Goal: Task Accomplishment & Management: Use online tool/utility

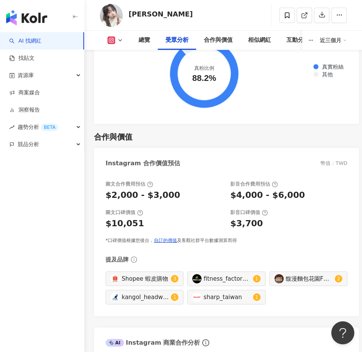
scroll to position [1391, 0]
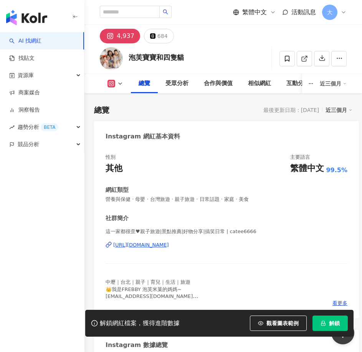
scroll to position [47, 0]
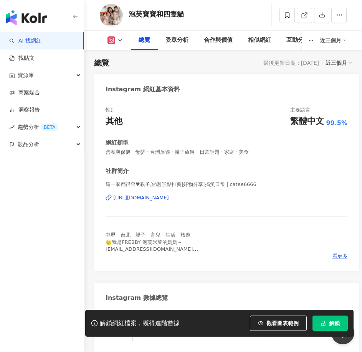
click at [332, 321] on span "解鎖" at bounding box center [334, 323] width 11 height 6
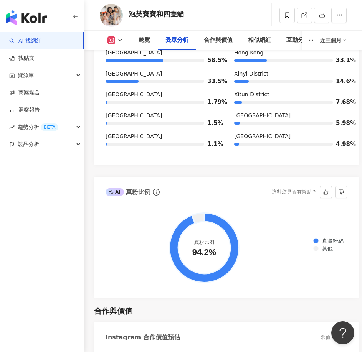
scroll to position [1544, 0]
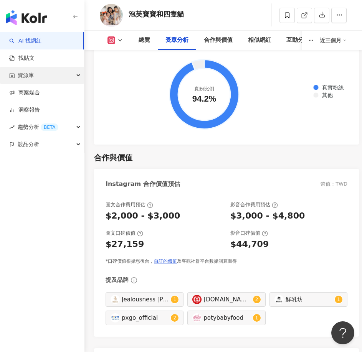
click at [27, 78] on span "資源庫" at bounding box center [26, 75] width 16 height 17
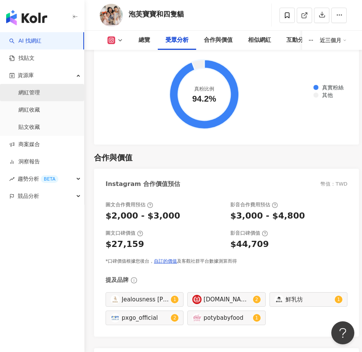
click at [40, 97] on link "網紅管理" at bounding box center [28, 93] width 21 height 8
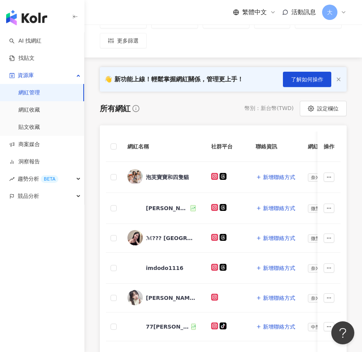
scroll to position [115, 0]
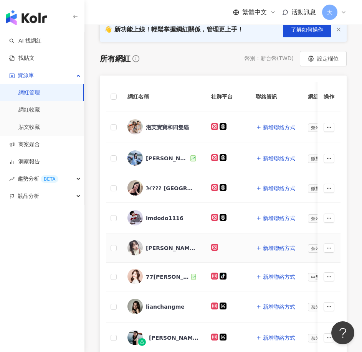
click at [160, 249] on div "鄭妍之" at bounding box center [171, 248] width 50 height 8
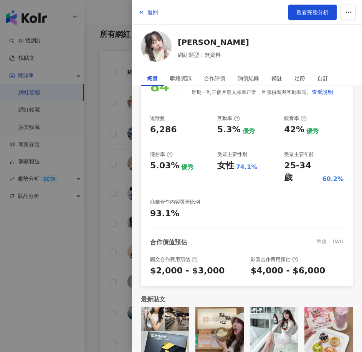
scroll to position [154, 0]
click at [97, 91] on div at bounding box center [181, 176] width 362 height 352
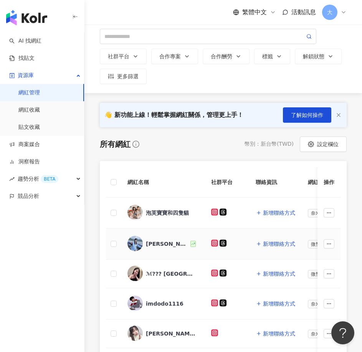
scroll to position [77, 0]
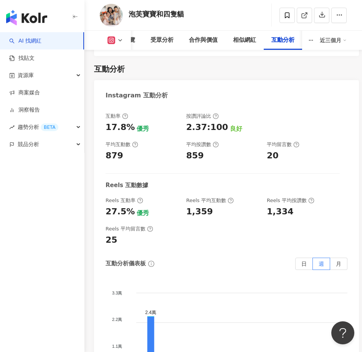
scroll to position [2312, 0]
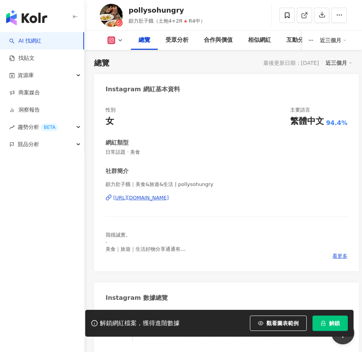
scroll to position [124, 0]
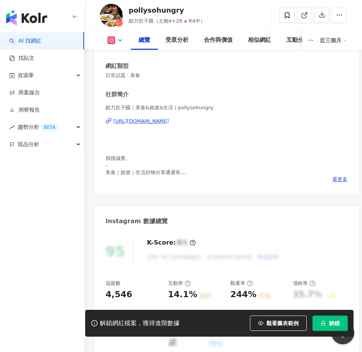
click at [333, 323] on span "解鎖" at bounding box center [334, 323] width 11 height 6
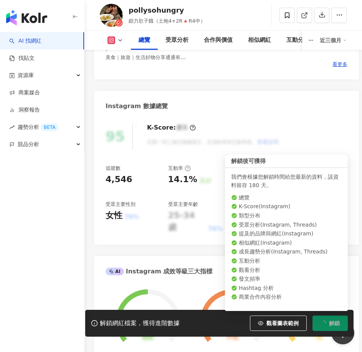
click at [333, 322] on span "解鎖" at bounding box center [334, 323] width 11 height 6
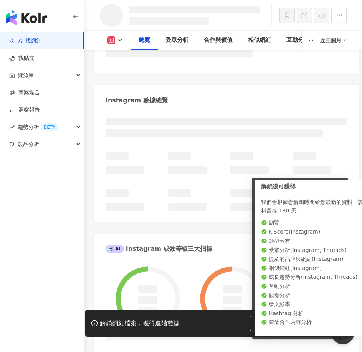
scroll to position [267, 0]
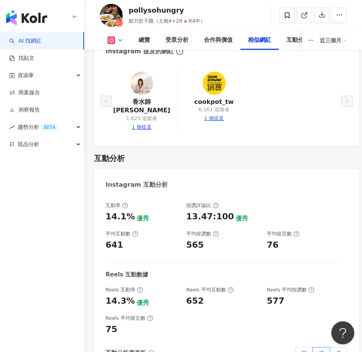
scroll to position [2235, 0]
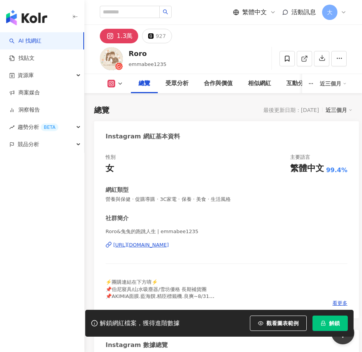
scroll to position [354, 0]
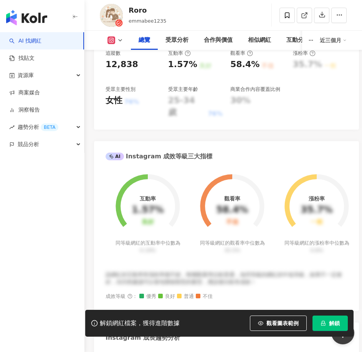
click at [332, 321] on span "解鎖" at bounding box center [334, 323] width 11 height 6
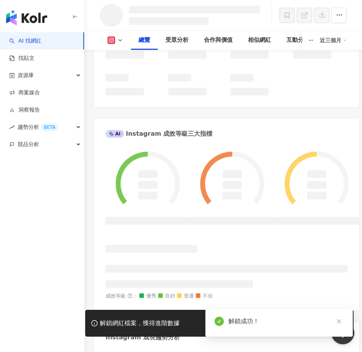
scroll to position [349, 0]
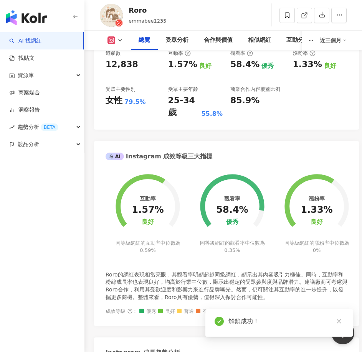
scroll to position [47, 0]
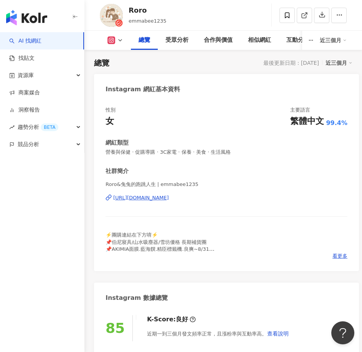
click at [210, 155] on span "營養與保健 · 促購導購 · 3C家電 · 保養 · 美食 · 生活風格" at bounding box center [227, 152] width 242 height 7
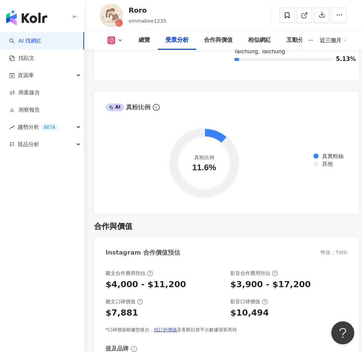
scroll to position [1506, 0]
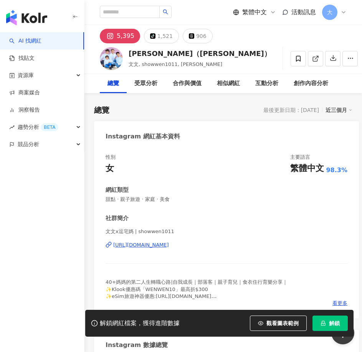
click at [325, 327] on button "解鎖" at bounding box center [329, 323] width 35 height 15
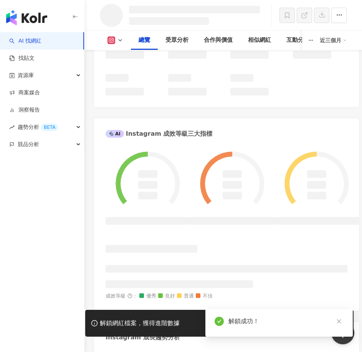
scroll to position [349, 0]
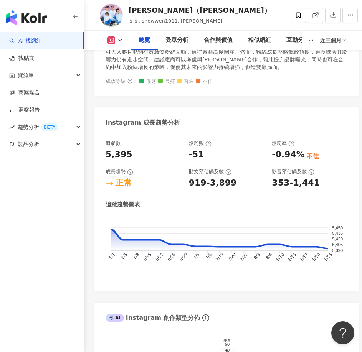
scroll to position [354, 0]
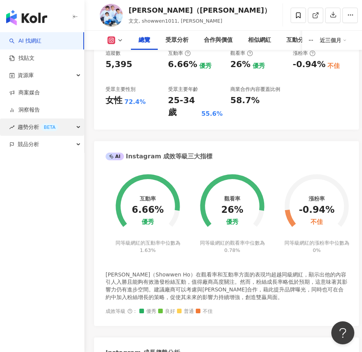
click at [35, 129] on span "趨勢分析 BETA" at bounding box center [38, 127] width 41 height 17
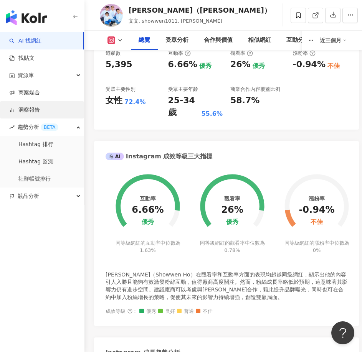
click at [33, 108] on link "洞察報告" at bounding box center [24, 110] width 31 height 8
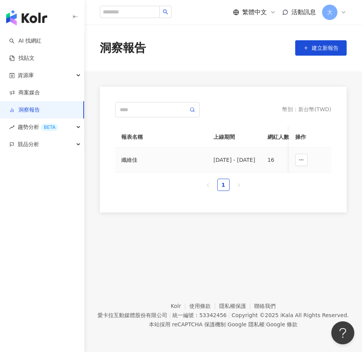
click at [132, 163] on div "纖維佳" at bounding box center [161, 160] width 80 height 8
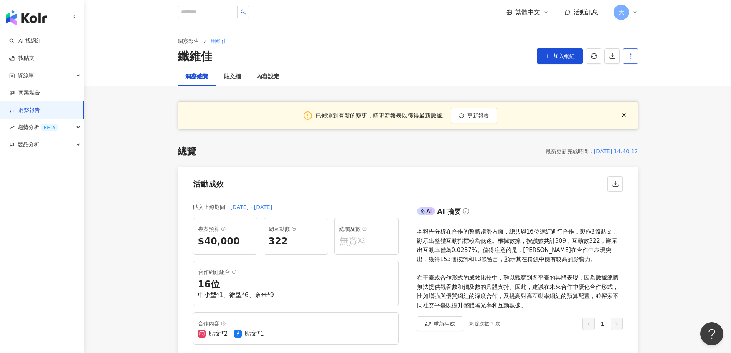
click at [362, 53] on button "button" at bounding box center [630, 55] width 15 height 15
click at [362, 77] on div "設定報告" at bounding box center [644, 74] width 30 height 8
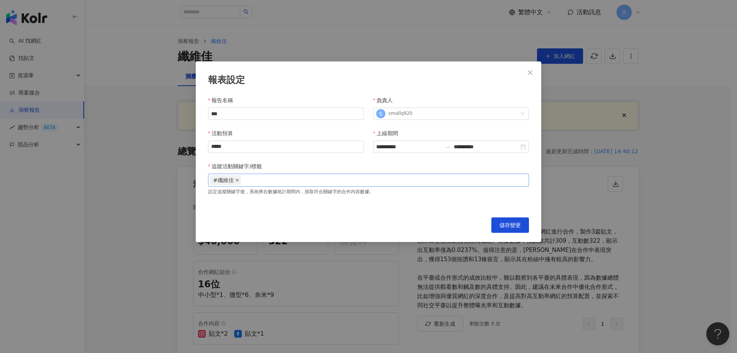
click at [236, 183] on span at bounding box center [237, 179] width 4 height 9
click at [243, 183] on div at bounding box center [369, 180] width 318 height 6
type input "***"
click at [274, 178] on div "纖維佳" at bounding box center [369, 180] width 318 height 6
click at [274, 178] on div at bounding box center [369, 180] width 318 height 6
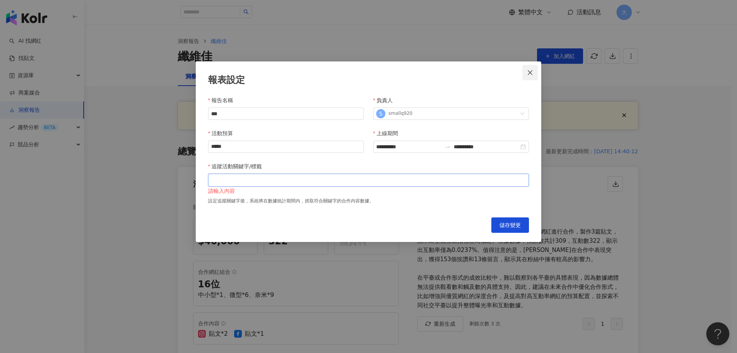
click at [362, 73] on span "Close" at bounding box center [529, 72] width 15 height 6
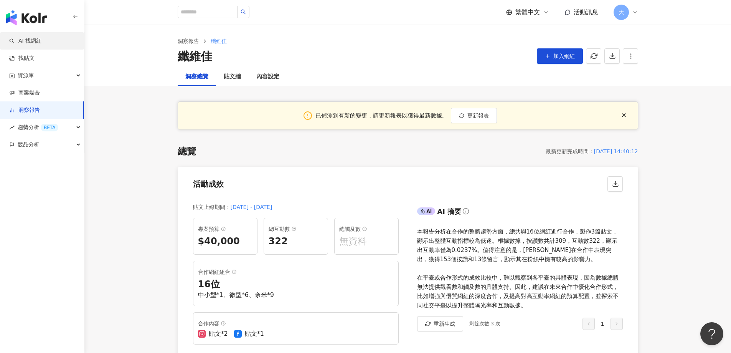
click at [41, 41] on link "AI 找網紅" at bounding box center [25, 41] width 32 height 8
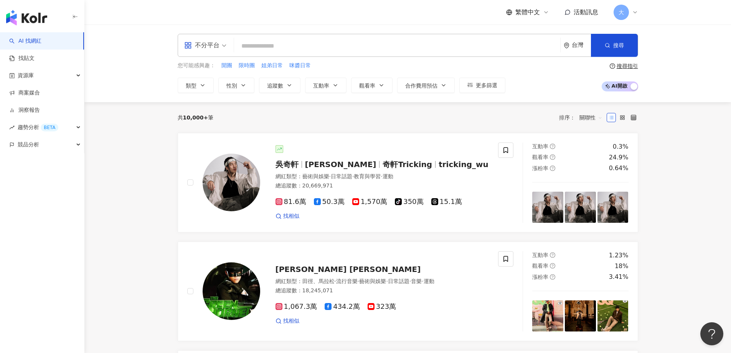
click at [362, 66] on div "搜尋指引" at bounding box center [627, 66] width 21 height 6
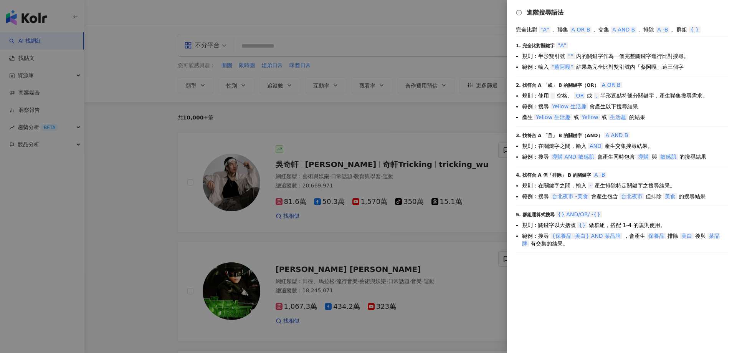
click at [362, 66] on div at bounding box center [368, 176] width 737 height 353
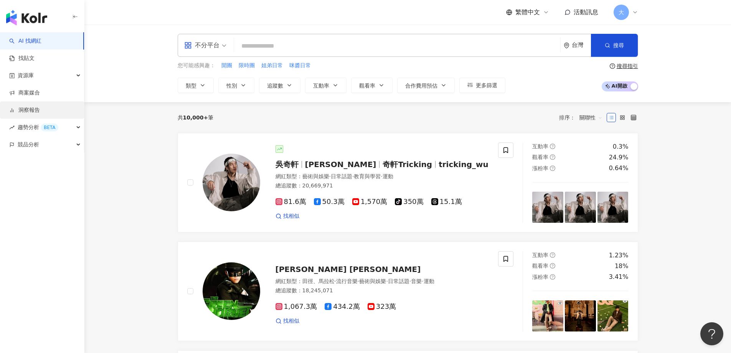
click at [22, 114] on link "洞察報告" at bounding box center [24, 110] width 31 height 8
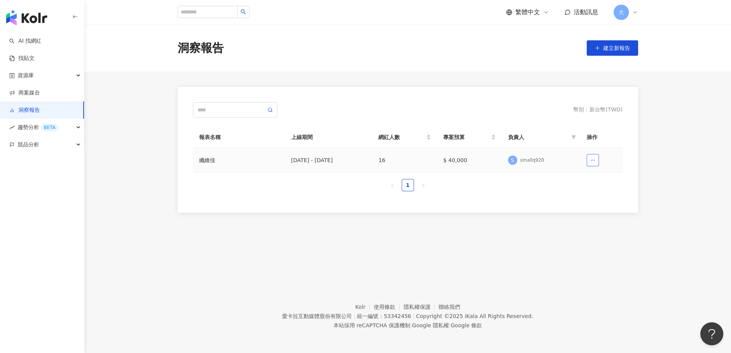
click at [362, 161] on button "button" at bounding box center [593, 160] width 12 height 12
click at [214, 159] on div "纖維佳" at bounding box center [239, 160] width 80 height 8
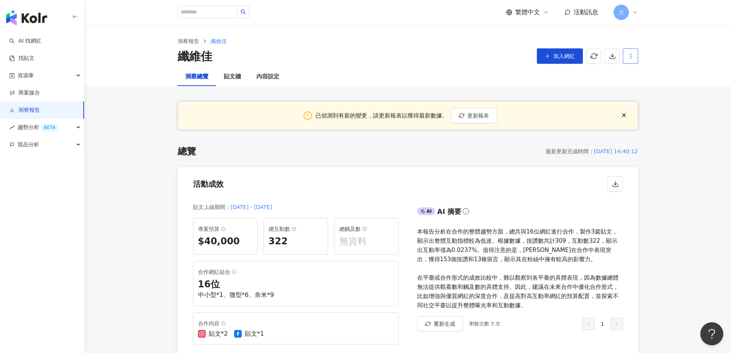
click at [362, 60] on span "button" at bounding box center [631, 56] width 7 height 8
click at [362, 75] on icon at bounding box center [631, 74] width 5 height 5
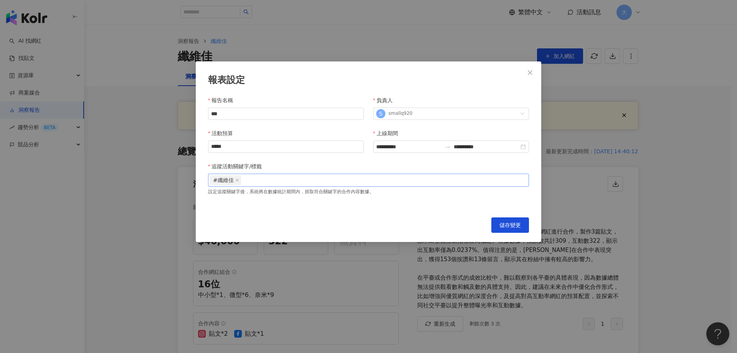
click at [278, 183] on div "#纖維佳" at bounding box center [369, 180] width 318 height 12
type input "***"
type input "****"
type input "**"
click at [362, 226] on span "儲存變更" at bounding box center [509, 225] width 21 height 6
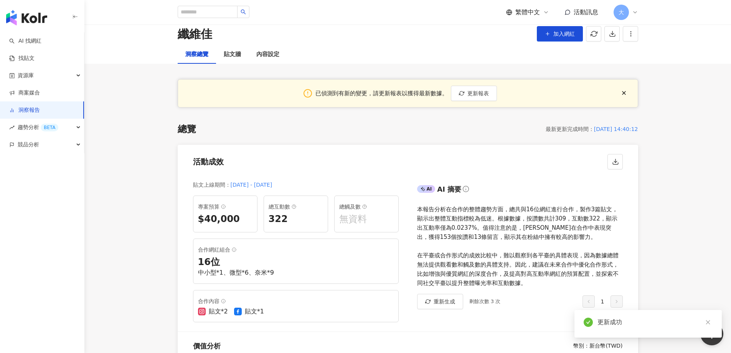
scroll to position [38, 0]
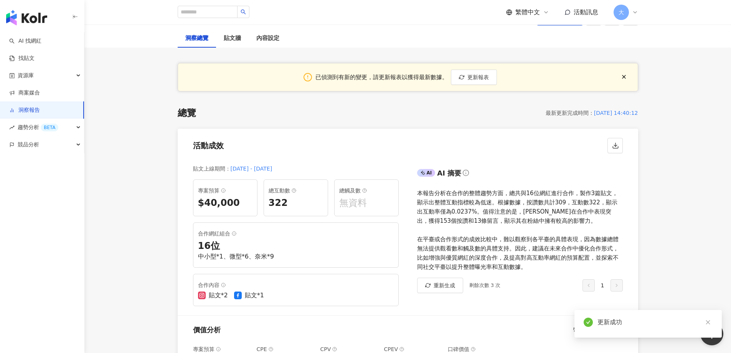
click at [236, 241] on div "16 位" at bounding box center [296, 246] width 196 height 13
click at [219, 243] on div "16 位" at bounding box center [296, 246] width 196 height 13
click at [235, 233] on icon at bounding box center [234, 233] width 5 height 5
click at [219, 240] on div "16 位" at bounding box center [296, 246] width 196 height 13
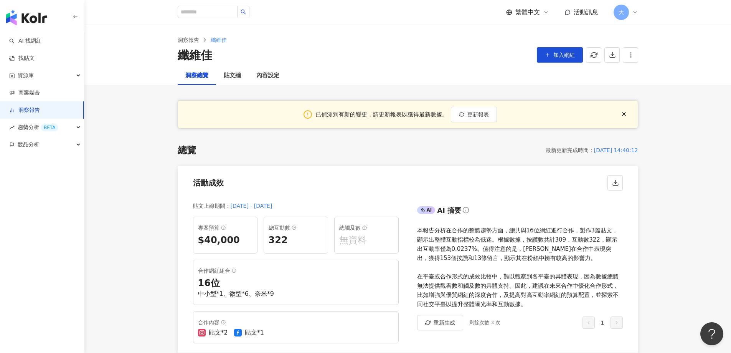
scroll to position [0, 0]
click at [362, 59] on span "button" at bounding box center [631, 56] width 7 height 8
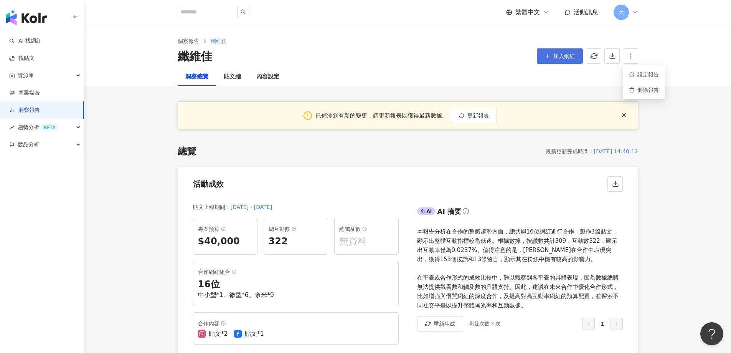
click at [362, 57] on span "加入網紅" at bounding box center [563, 56] width 21 height 6
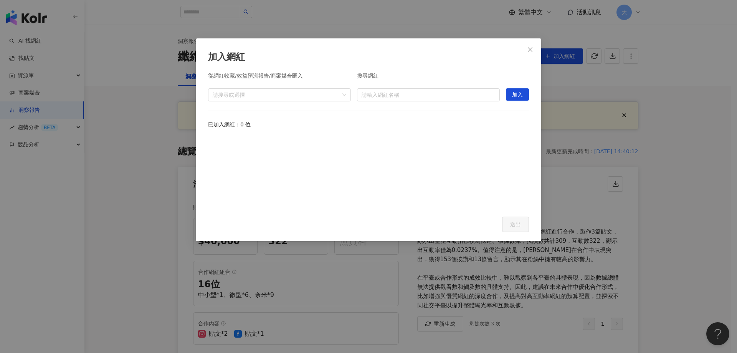
click at [362, 52] on span "Close" at bounding box center [529, 49] width 15 height 6
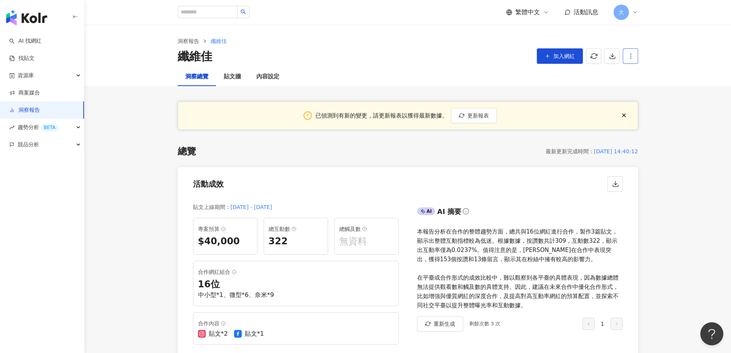
click at [362, 55] on icon "button" at bounding box center [631, 56] width 7 height 7
click at [362, 76] on icon at bounding box center [631, 74] width 5 height 5
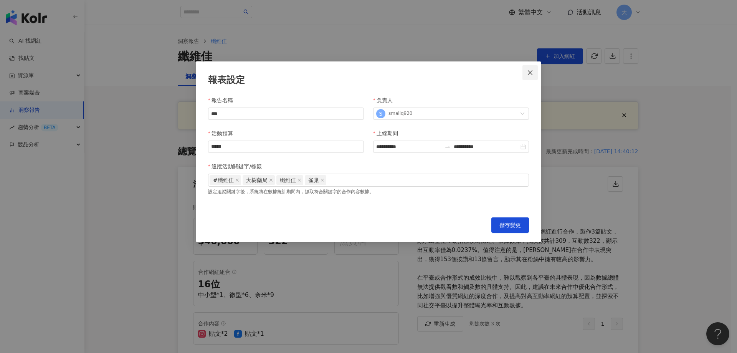
click at [362, 71] on icon "close" at bounding box center [530, 72] width 6 height 6
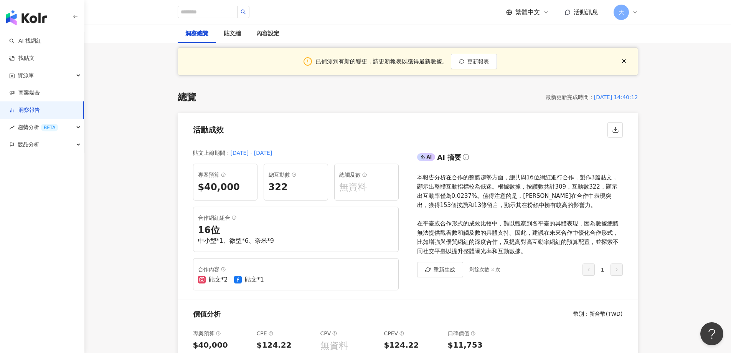
scroll to position [115, 0]
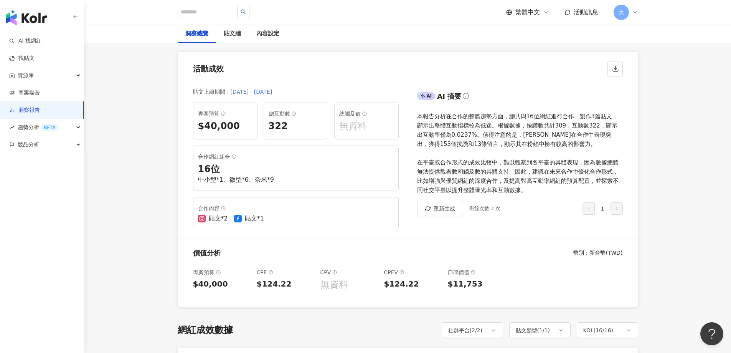
click at [223, 160] on div "合作網紅組合" at bounding box center [296, 156] width 196 height 9
click at [234, 157] on line at bounding box center [234, 157] width 0 height 1
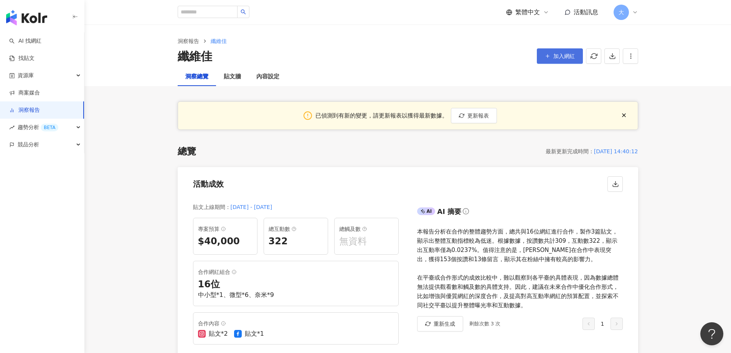
click at [362, 57] on span "加入網紅" at bounding box center [563, 56] width 21 height 6
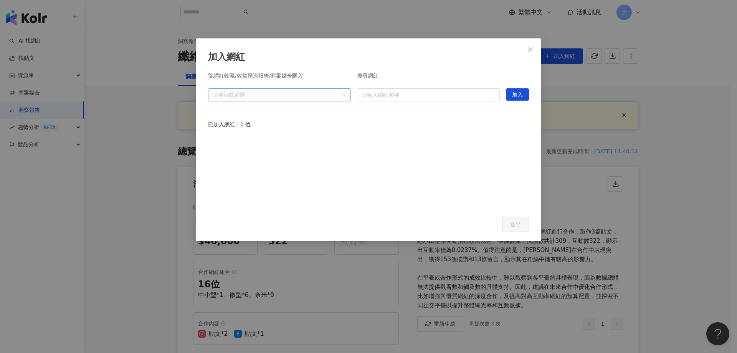
click at [278, 92] on div at bounding box center [276, 95] width 132 height 6
click at [362, 193] on div "加入網紅 從網紅收藏/效益預測報告/商案媒合匯入 請搜尋或選擇 搜尋網紅 請輸入網紅名稱 加入 已加入網紅：0 位 Cancel 送出" at bounding box center [368, 176] width 737 height 353
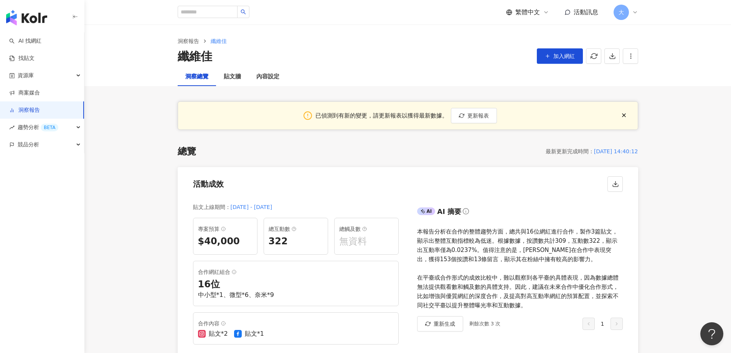
click at [292, 350] on div "貼文上線期間 ： [DATE] - [DATE] 專案預算 $40,000 總互動數 322 總觸及數 無資料 合作網紅組合 16 位 中小型*1、微型*6、…" at bounding box center [293, 274] width 230 height 157
